Goal: Information Seeking & Learning: Learn about a topic

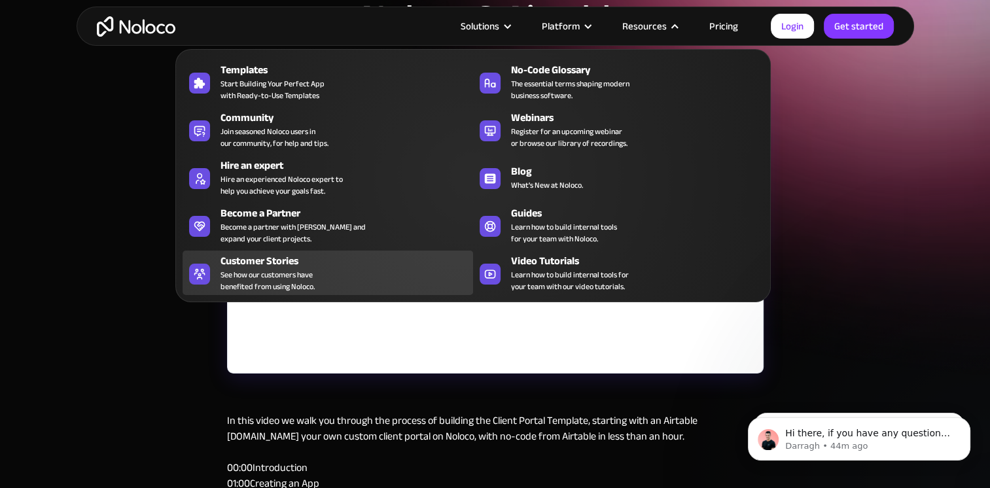
click at [270, 269] on span "See how our customers have benefited from using Noloco." at bounding box center [267, 281] width 94 height 24
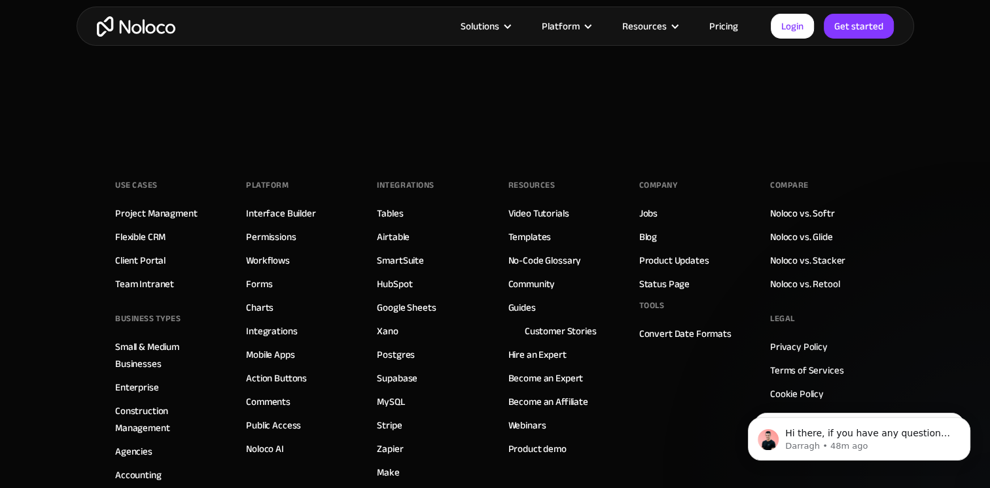
scroll to position [4056, 0]
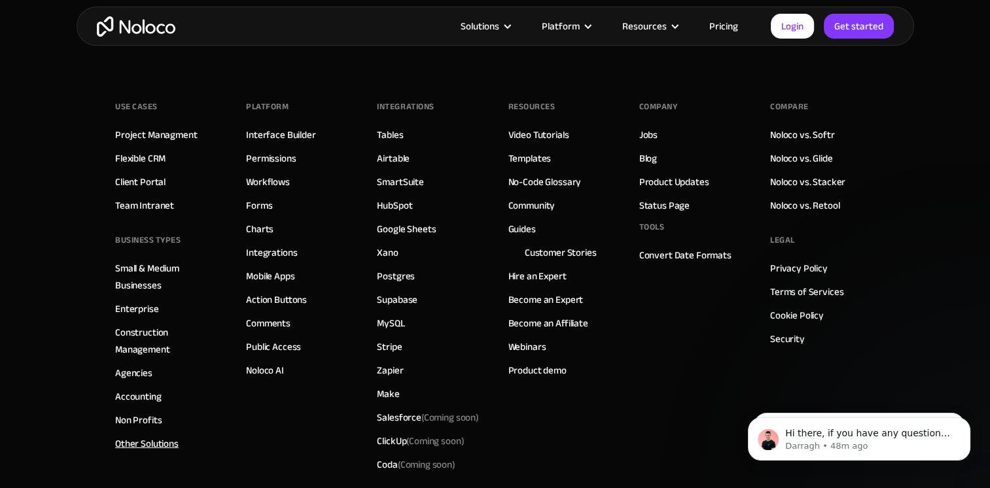
click at [152, 435] on link "Other Solutions" at bounding box center [146, 443] width 63 height 17
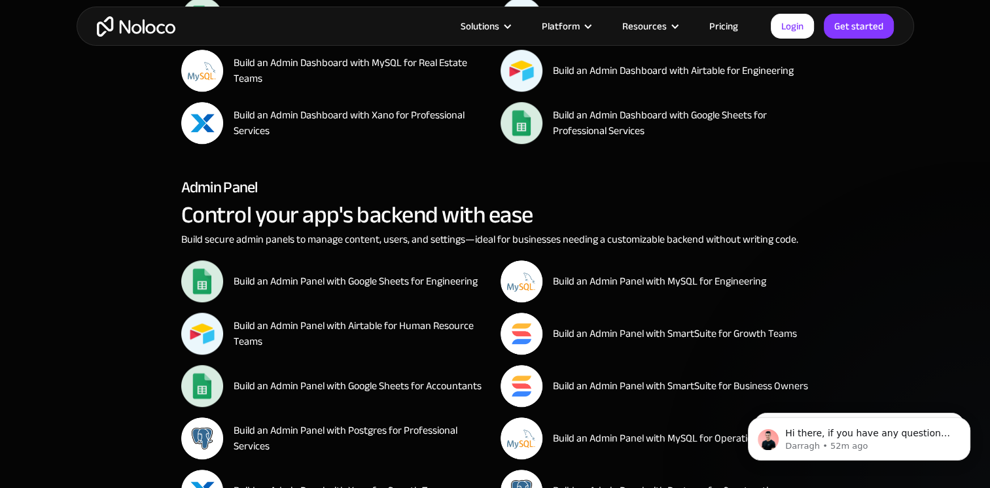
scroll to position [5887, 0]
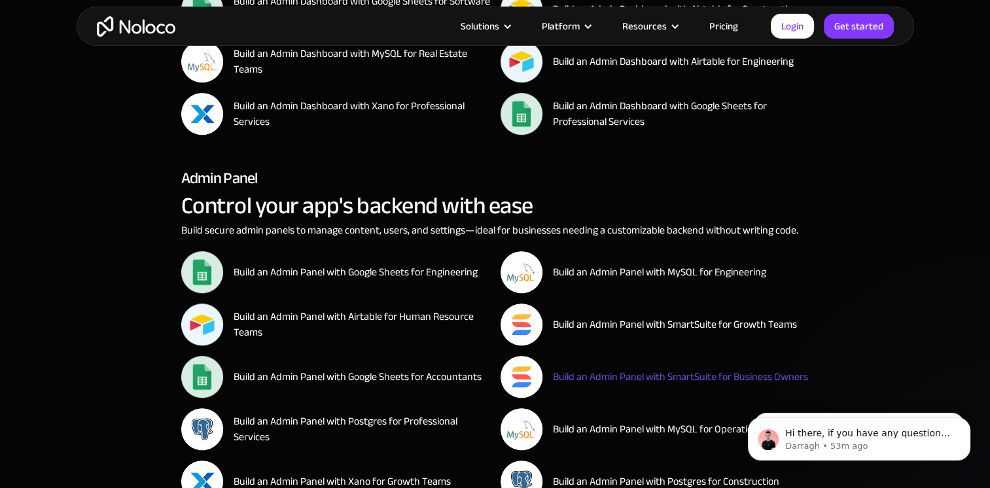
click at [611, 386] on link "Build an Admin Panel with SmartSuite for Business Owners" at bounding box center [654, 377] width 309 height 42
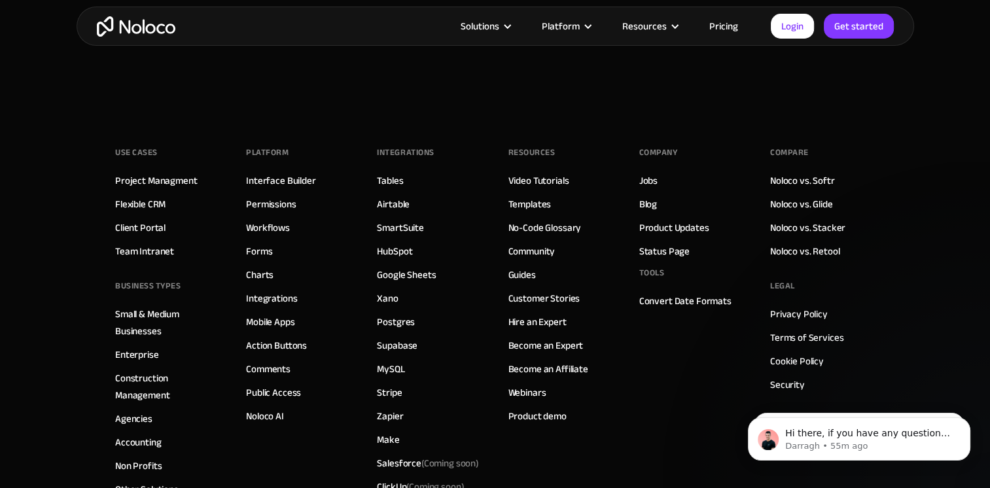
scroll to position [3336, 0]
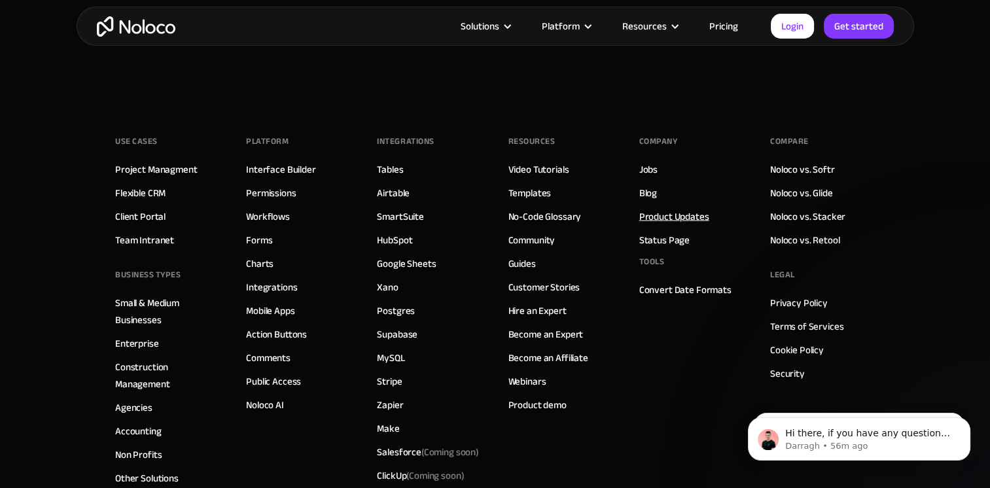
click at [674, 216] on link "Product Updates" at bounding box center [674, 216] width 70 height 17
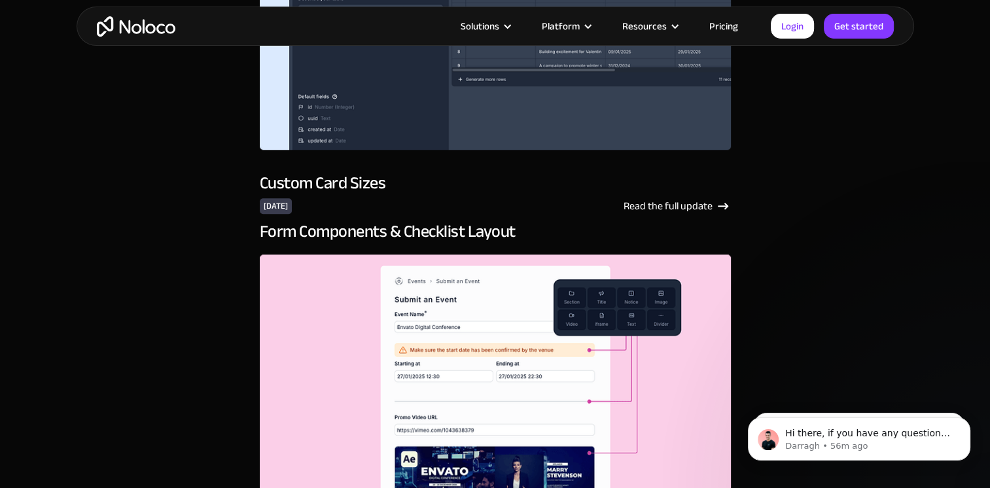
scroll to position [1177, 0]
